Goal: Task Accomplishment & Management: Manage account settings

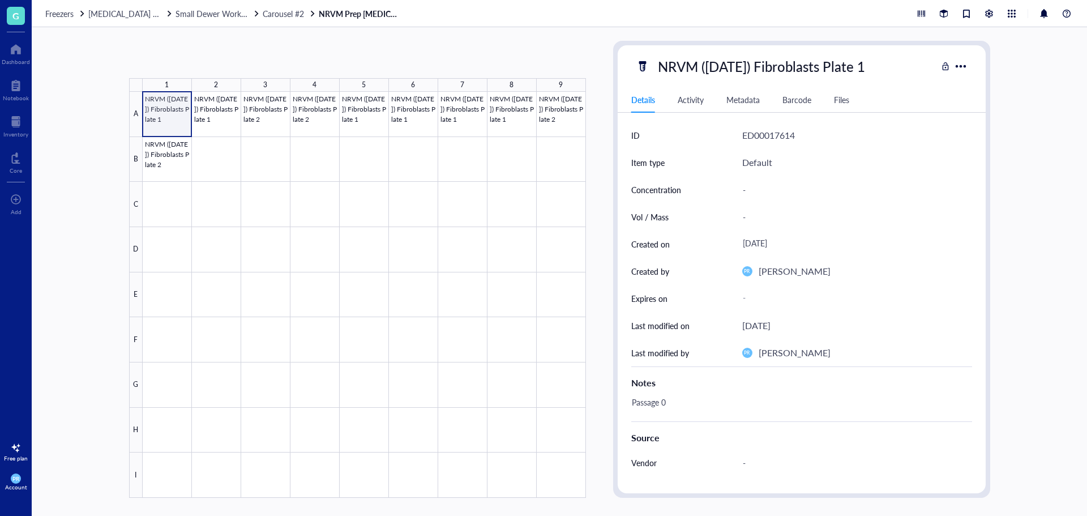
click at [181, 118] on div at bounding box center [364, 295] width 443 height 406
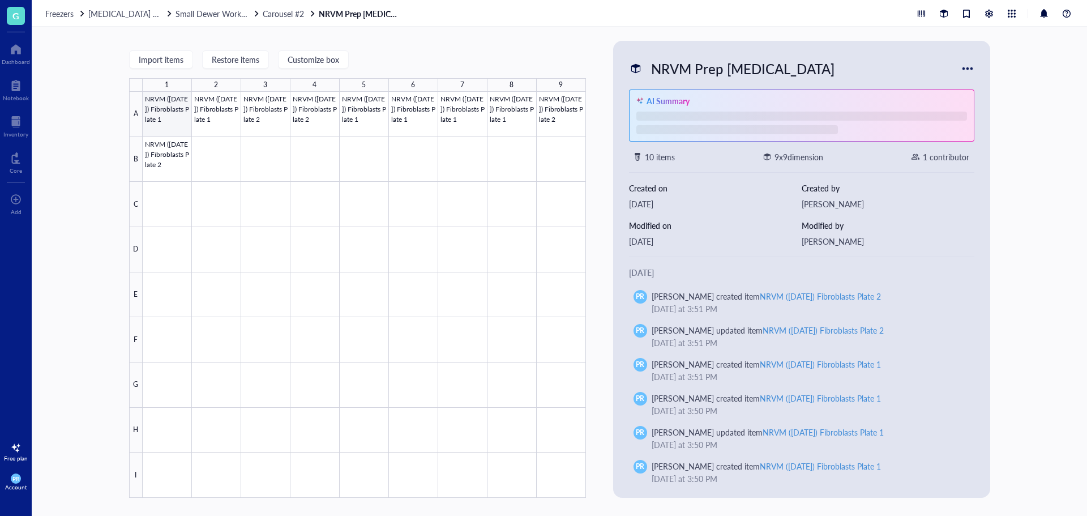
click at [181, 118] on div at bounding box center [364, 295] width 443 height 406
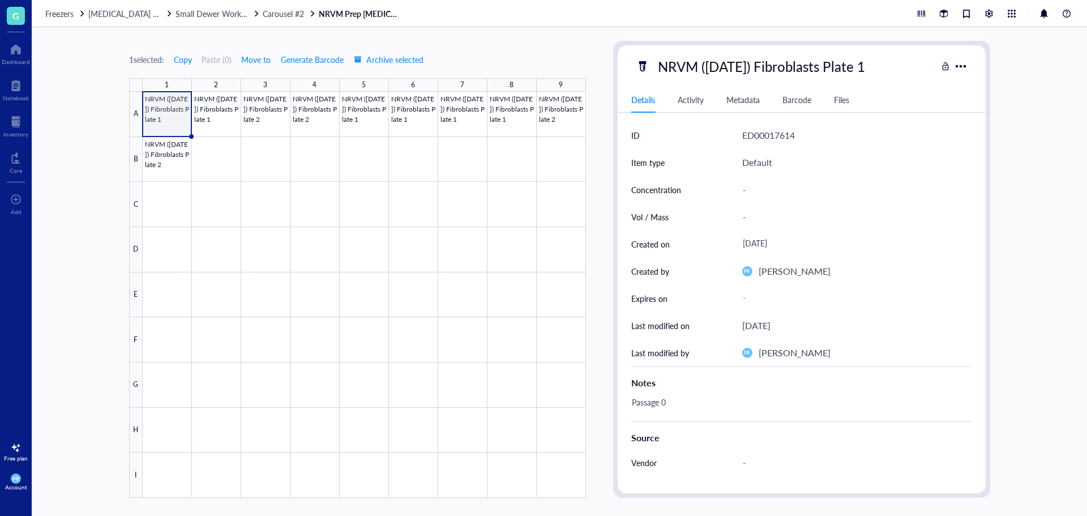
click at [666, 62] on div "NRVM ([DATE]) Fibroblasts Plate 1" at bounding box center [761, 66] width 217 height 24
click at [659, 62] on input "NRVM ([DATE]) Fibroblasts Plate 1" at bounding box center [794, 66] width 283 height 23
type input "*NRVM ([DATE]) Fibroblasts Plate 1"
click at [667, 404] on div "Passage 0" at bounding box center [797, 407] width 341 height 27
click at [667, 397] on div "Passage 0" at bounding box center [797, 407] width 341 height 27
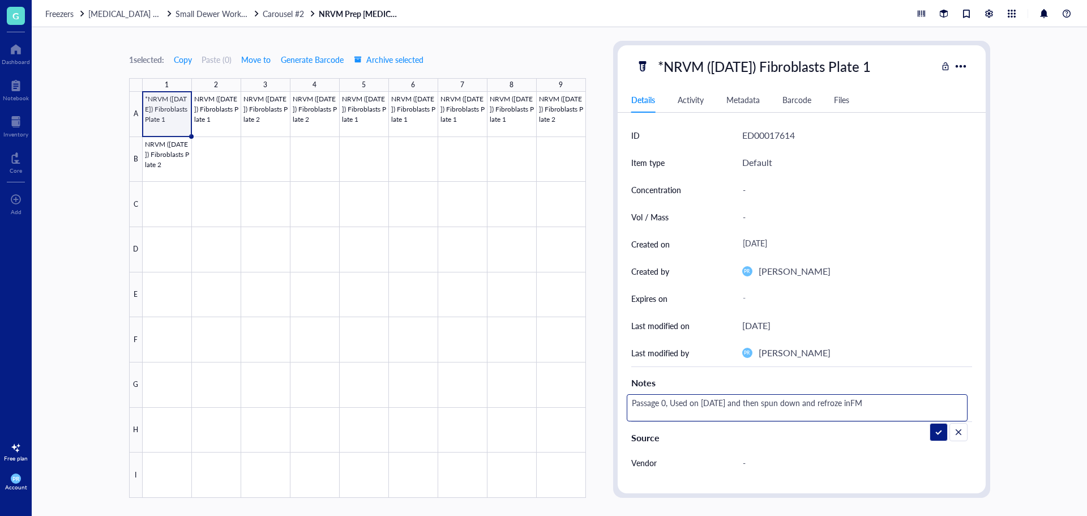
click at [861, 397] on textarea "Passage 0, Used on [DATE] and then spun down and refroze inFM" at bounding box center [797, 407] width 340 height 25
type textarea "Passage 0, Used on [DATE] and then spun down and refroze in FM"
click at [864, 66] on div "*NRVM ([DATE]) Fibroblasts Plate 1" at bounding box center [764, 66] width 223 height 24
click at [876, 65] on div "*NRVM ([DATE]) Fibroblasts Plate 1" at bounding box center [764, 66] width 223 height 24
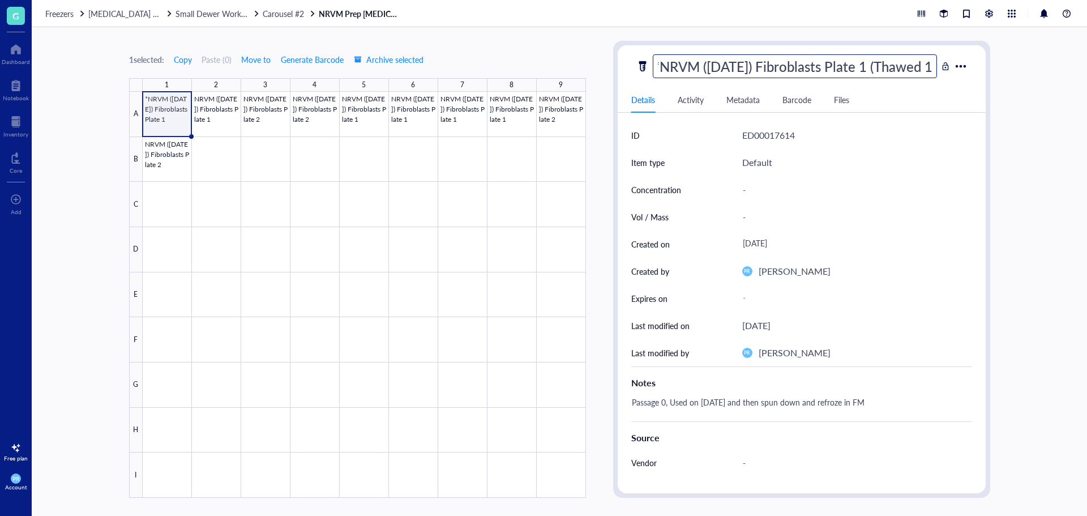
scroll to position [0, 13]
type input "*NRVM ([DATE]) Fibroblasts Plate 1 (Thawed Once)"
click at [865, 147] on div "ED00017614" at bounding box center [857, 135] width 230 height 27
